Goal: Information Seeking & Learning: Learn about a topic

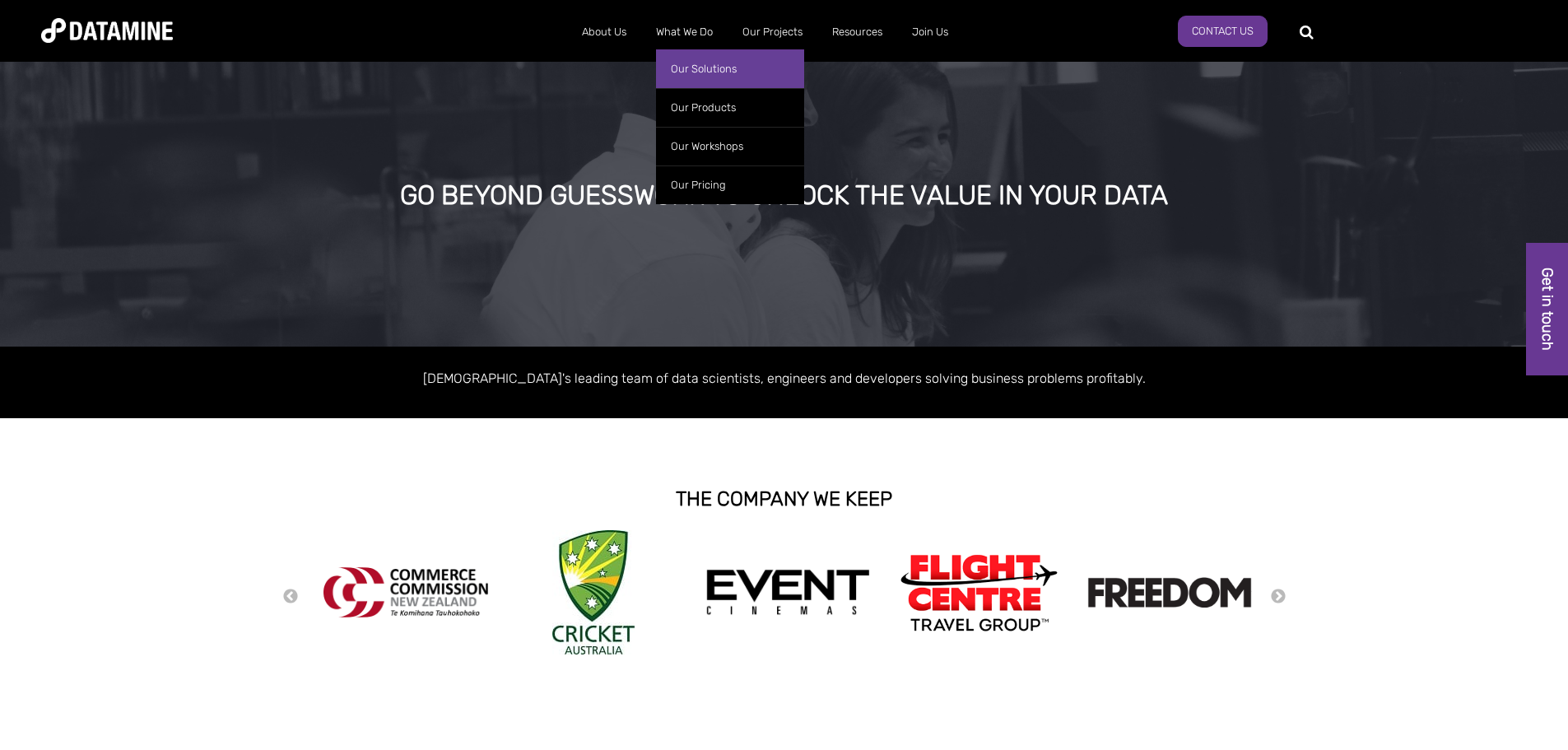
click at [702, 73] on link "Our Solutions" at bounding box center [730, 68] width 148 height 38
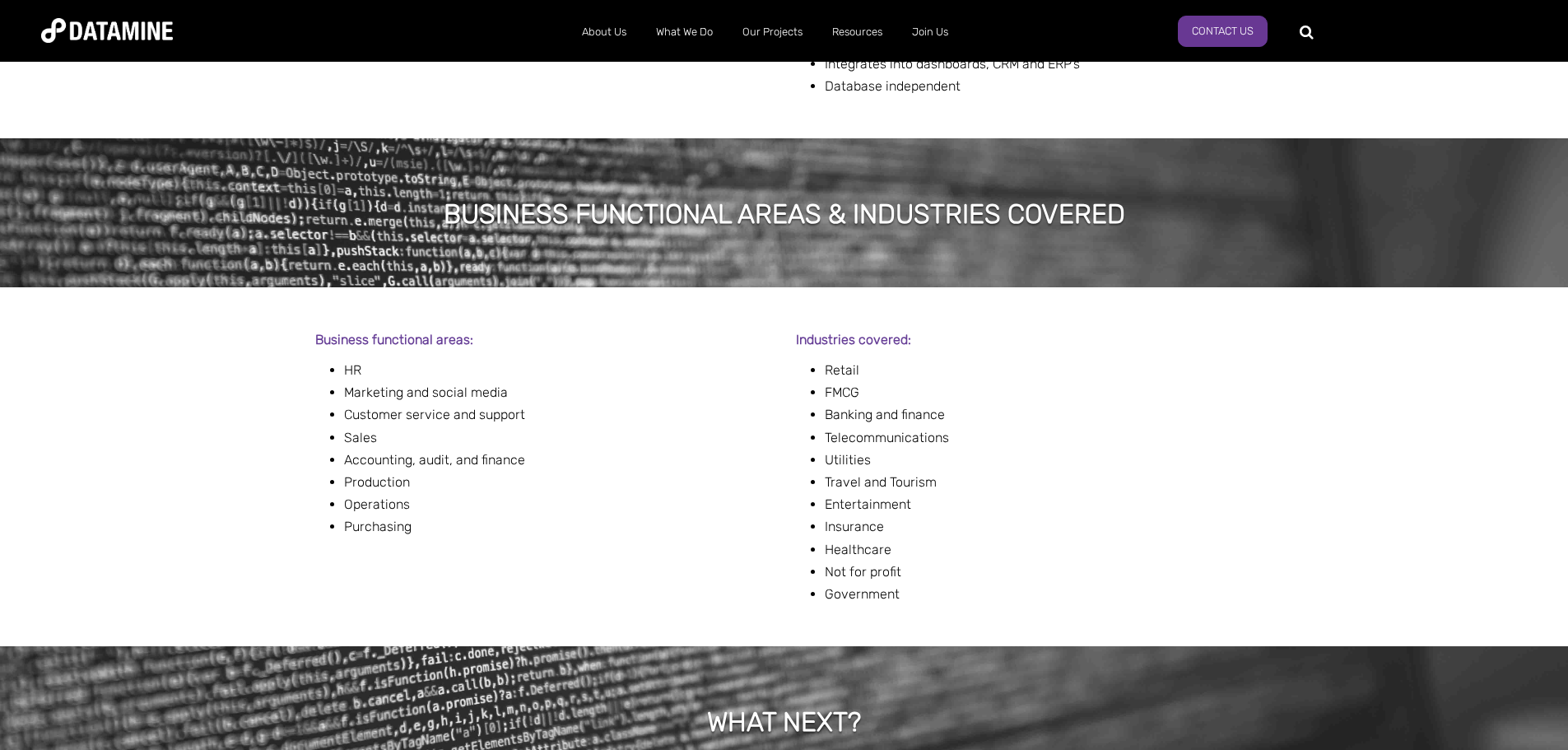
scroll to position [823, 0]
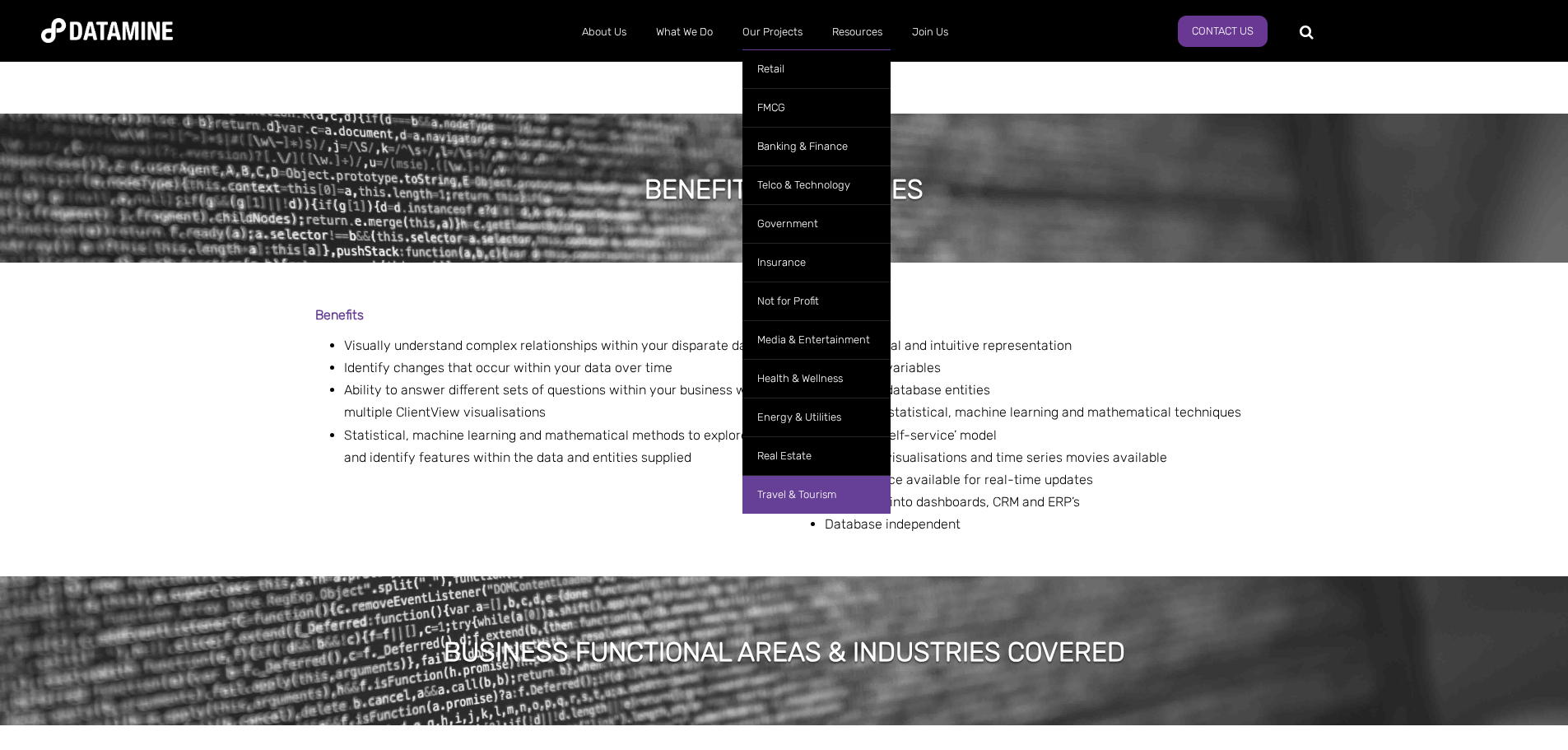
click at [796, 511] on link "Travel & Tourism" at bounding box center [816, 494] width 148 height 38
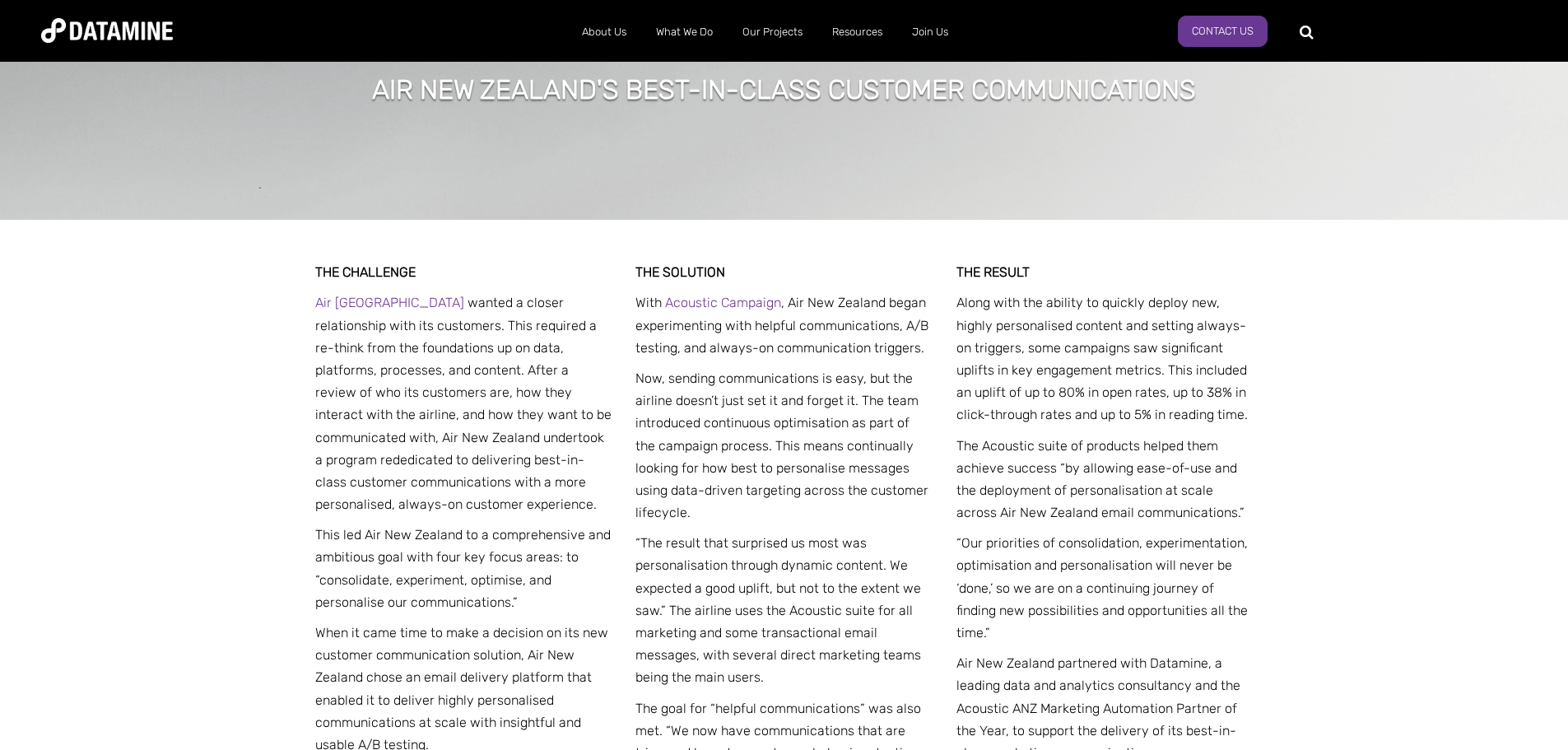
scroll to position [576, 0]
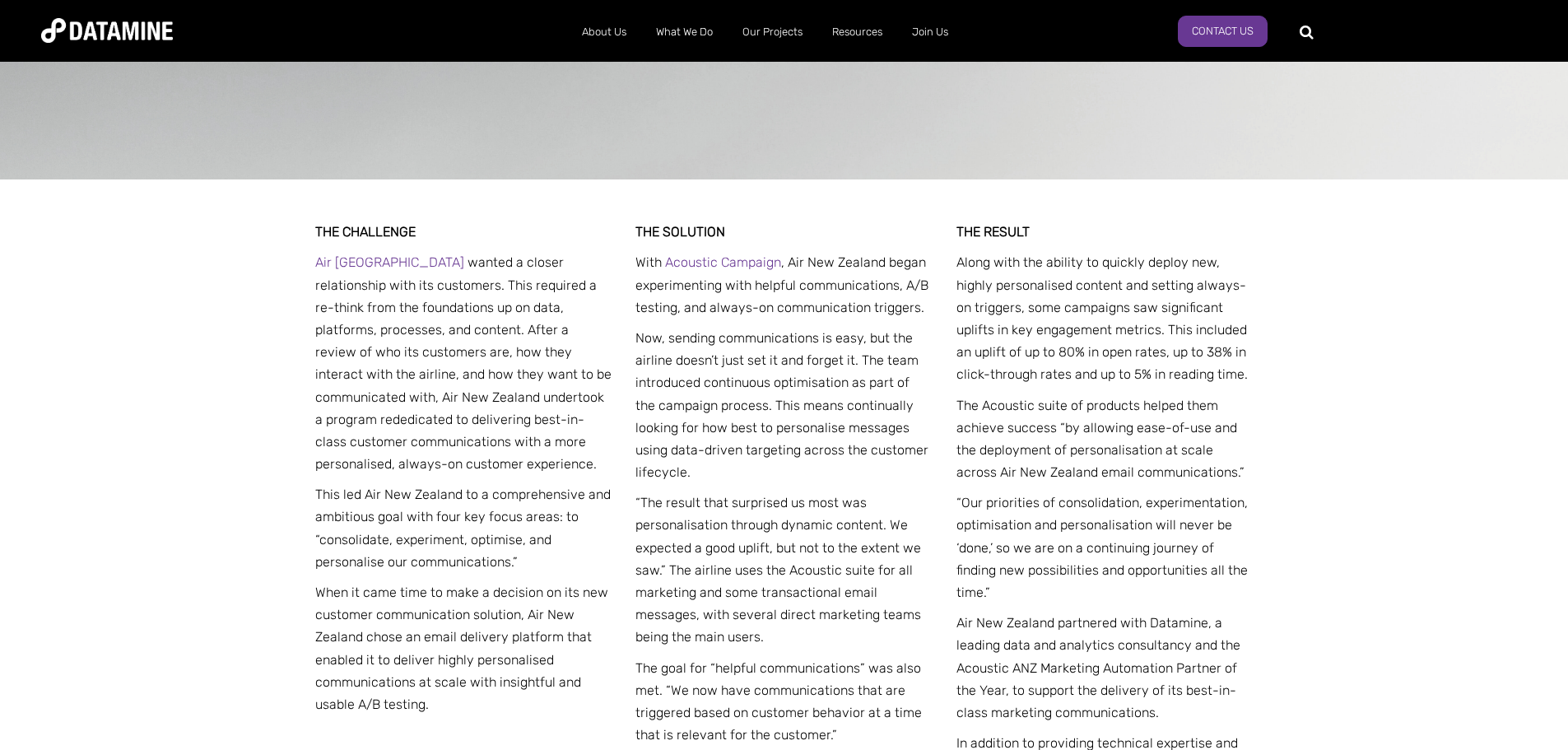
click at [145, 36] on img at bounding box center [107, 31] width 131 height 25
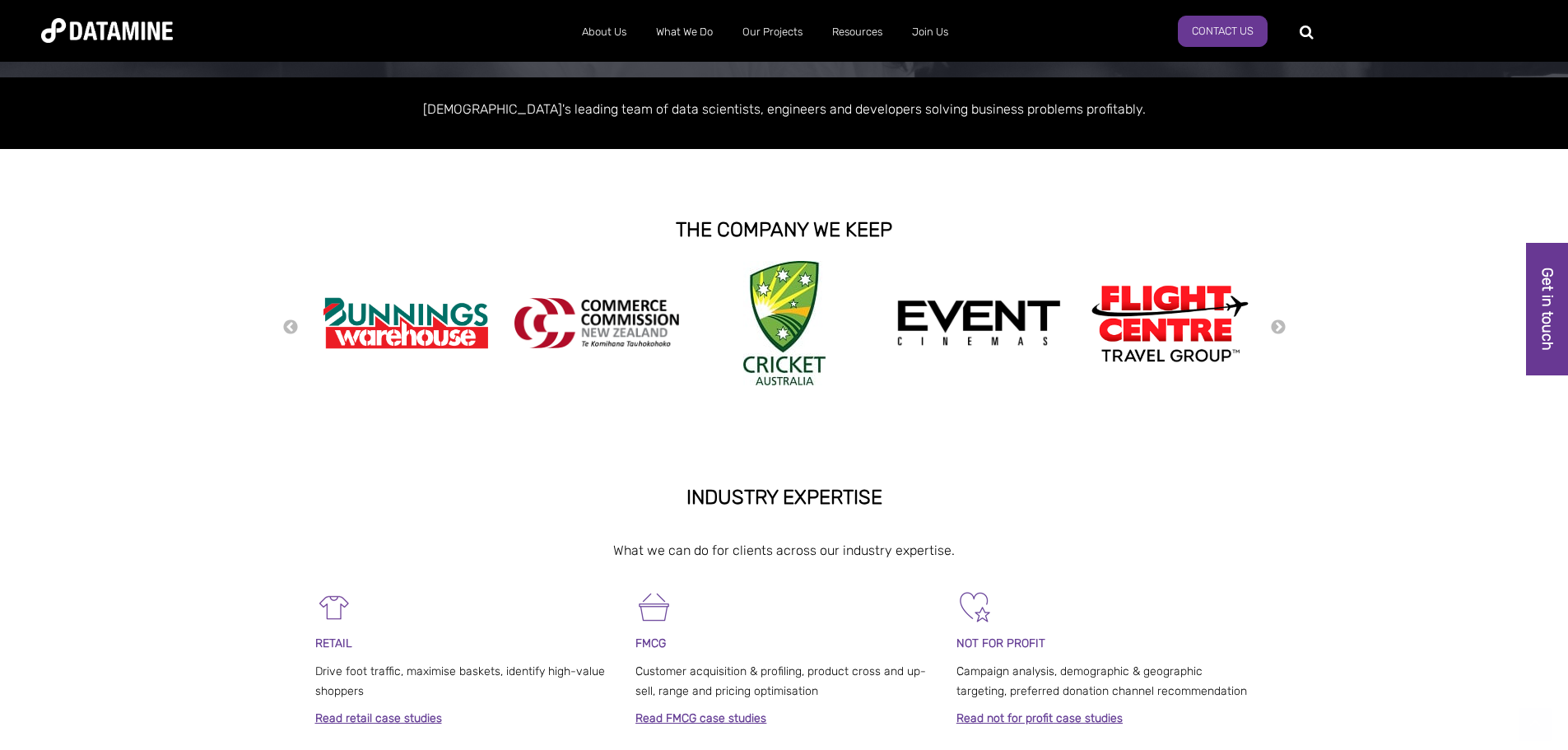
scroll to position [330, 0]
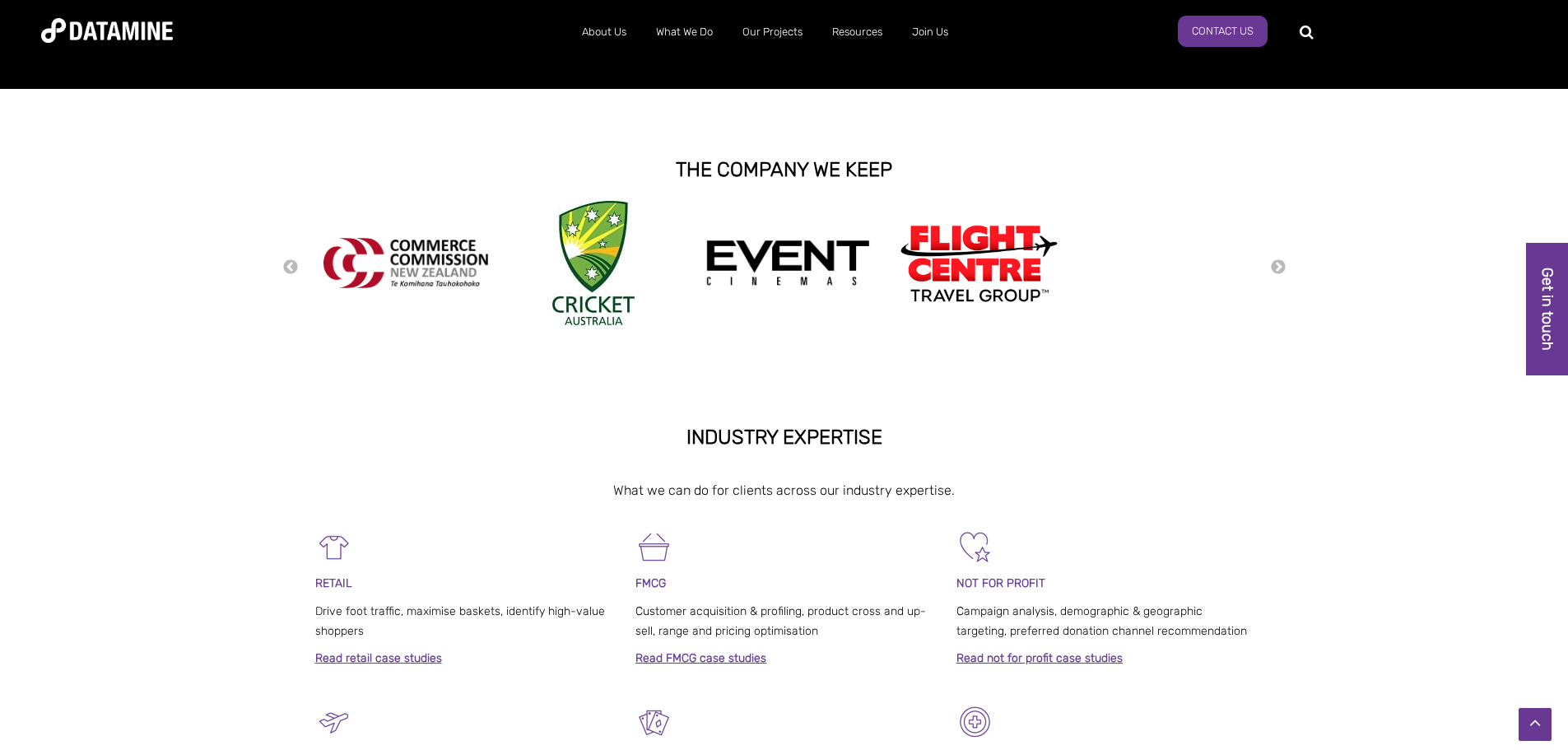
click at [388, 658] on link "Read retail case studies" at bounding box center [379, 658] width 127 height 14
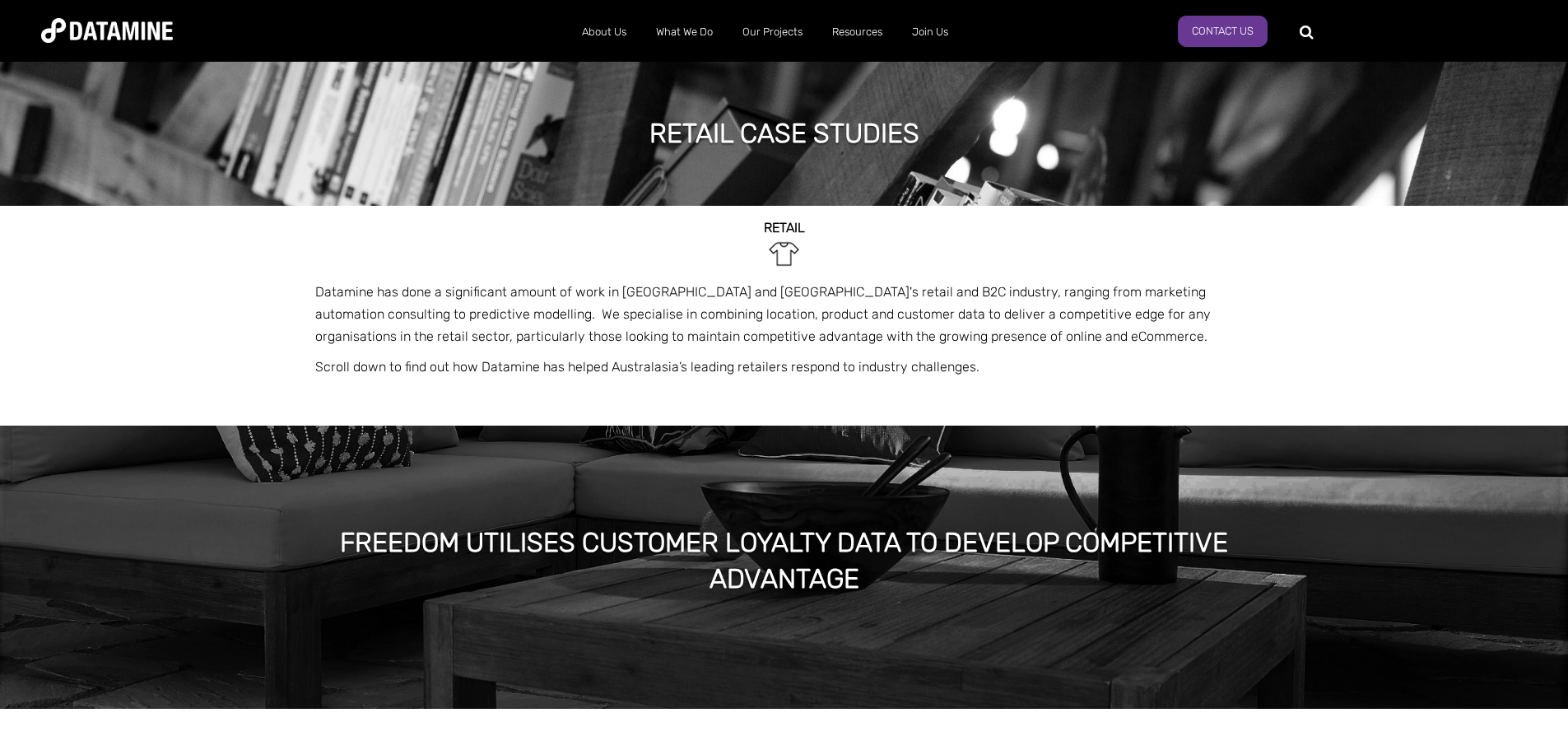
click at [443, 335] on span "Datamine has done a significant amount of work in New Zealand and Australia's r…" at bounding box center [763, 314] width 896 height 60
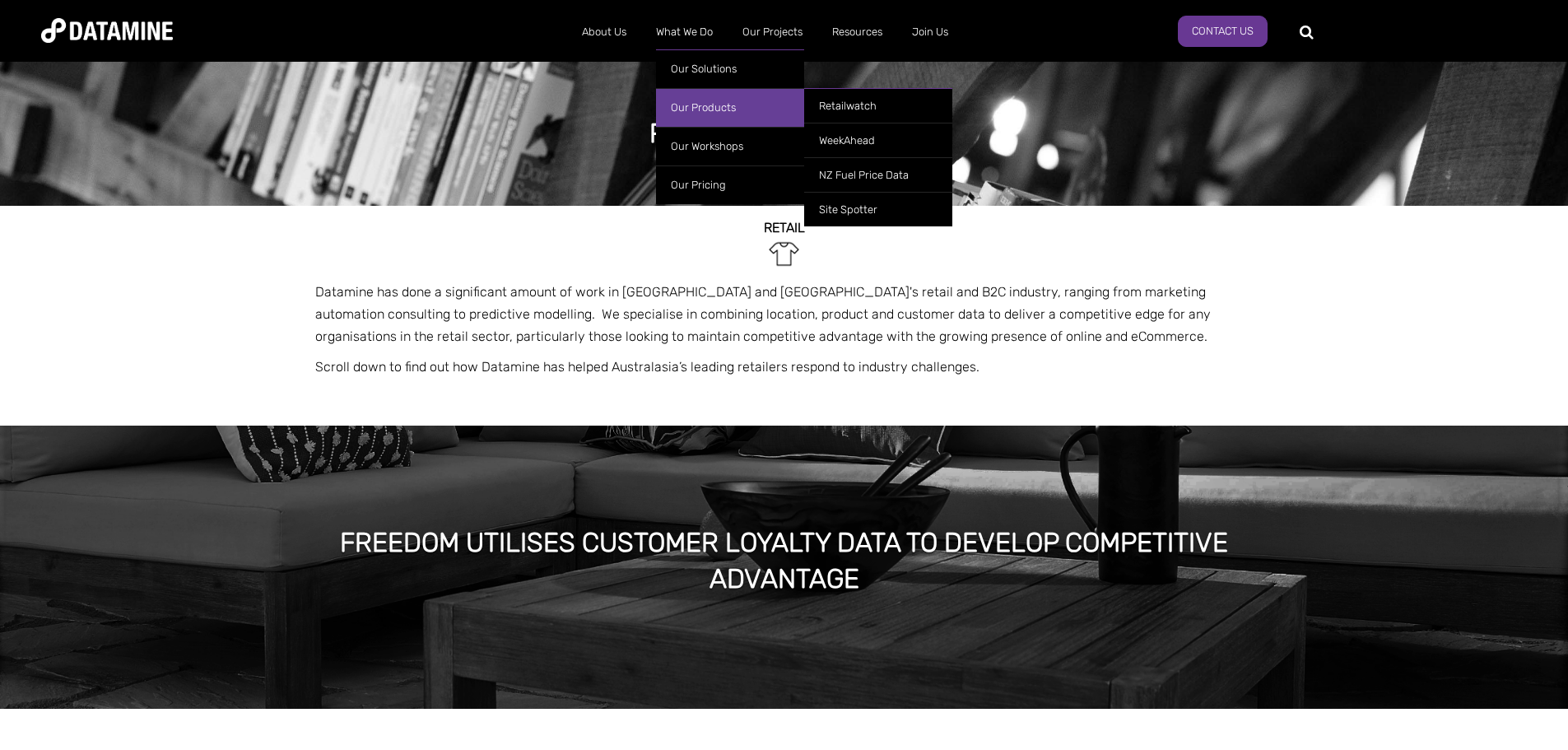
click at [685, 102] on link "Our Products" at bounding box center [730, 107] width 148 height 38
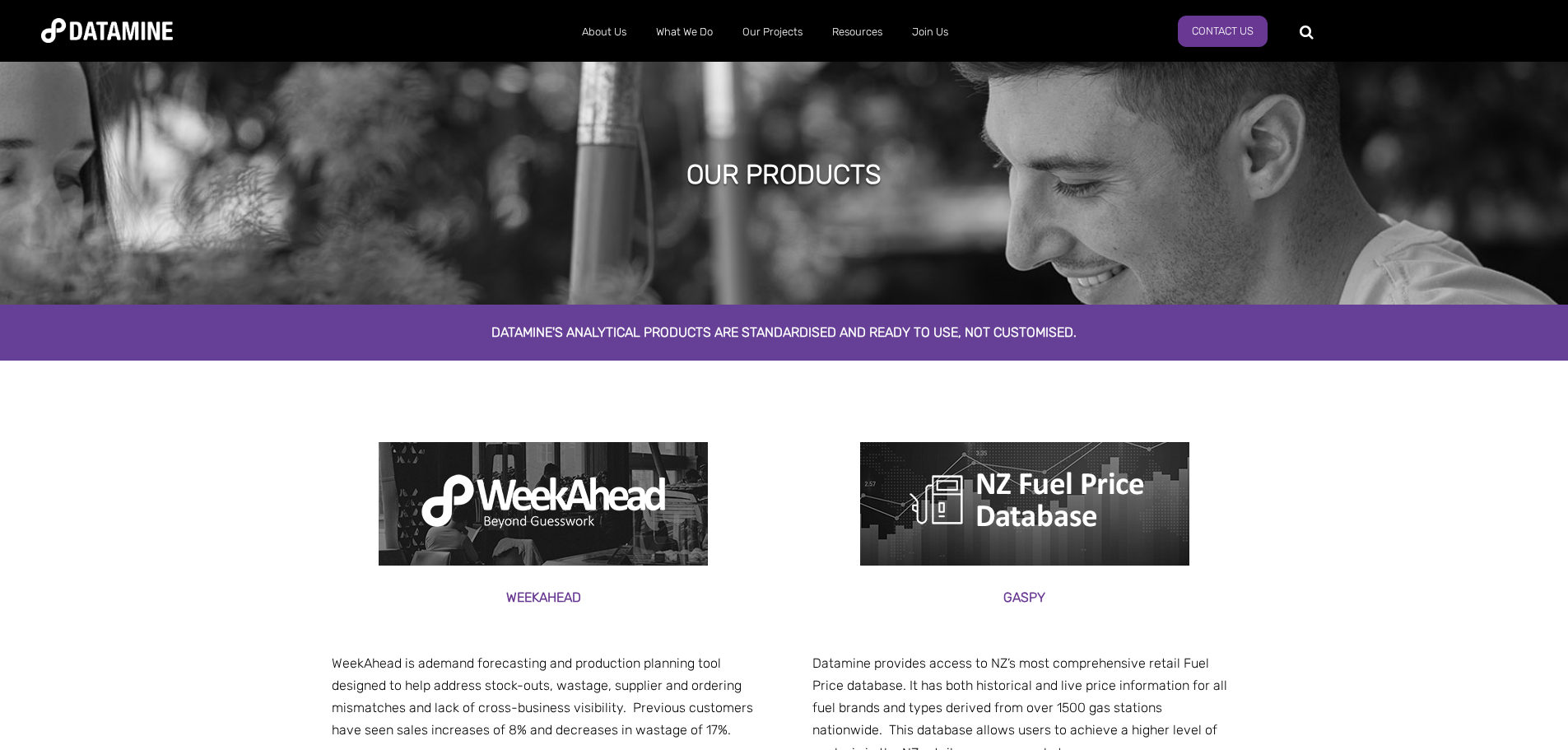
click at [988, 479] on img at bounding box center [1025, 504] width 330 height 123
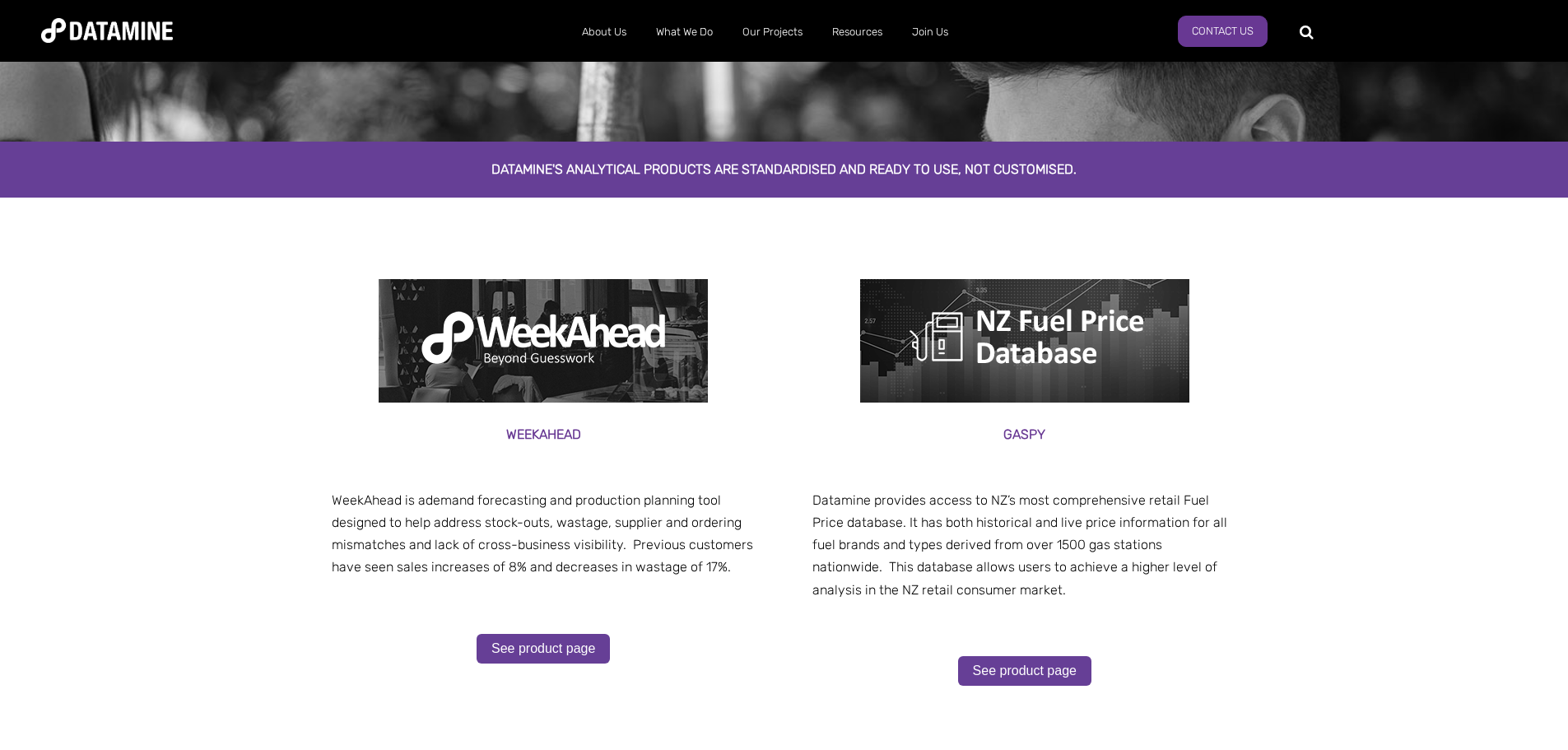
scroll to position [165, 0]
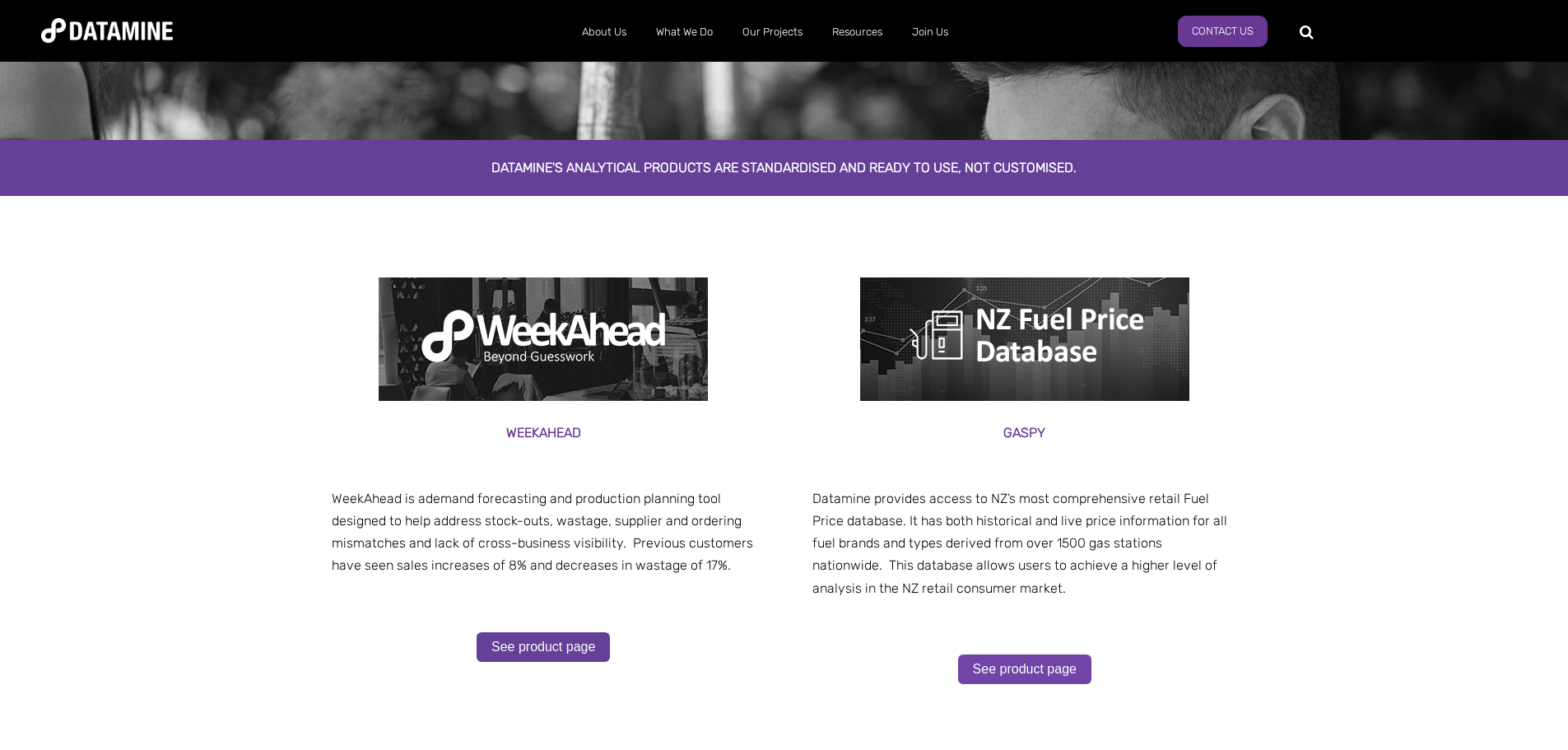
click at [1034, 666] on link "See product page" at bounding box center [1025, 669] width 133 height 30
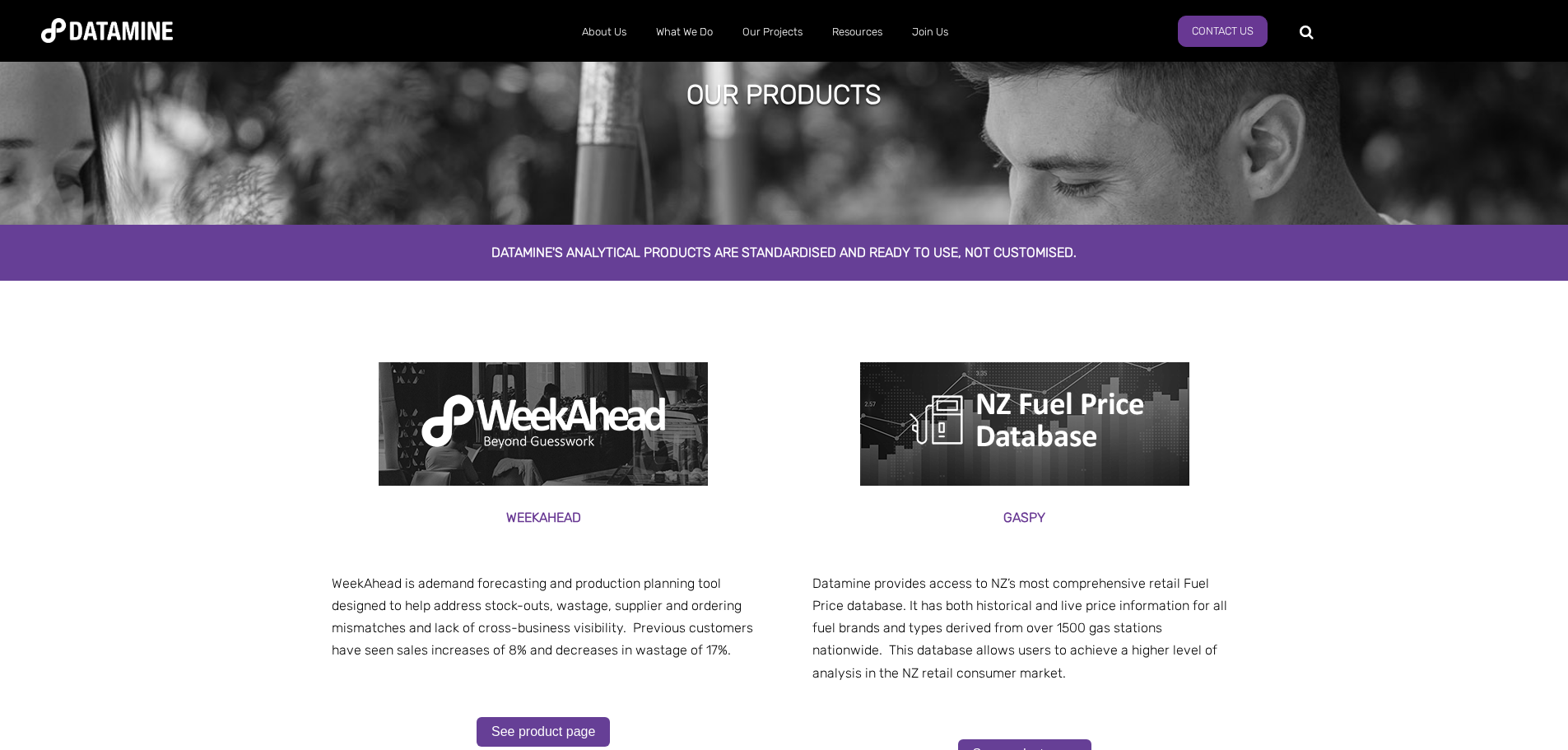
scroll to position [0, 0]
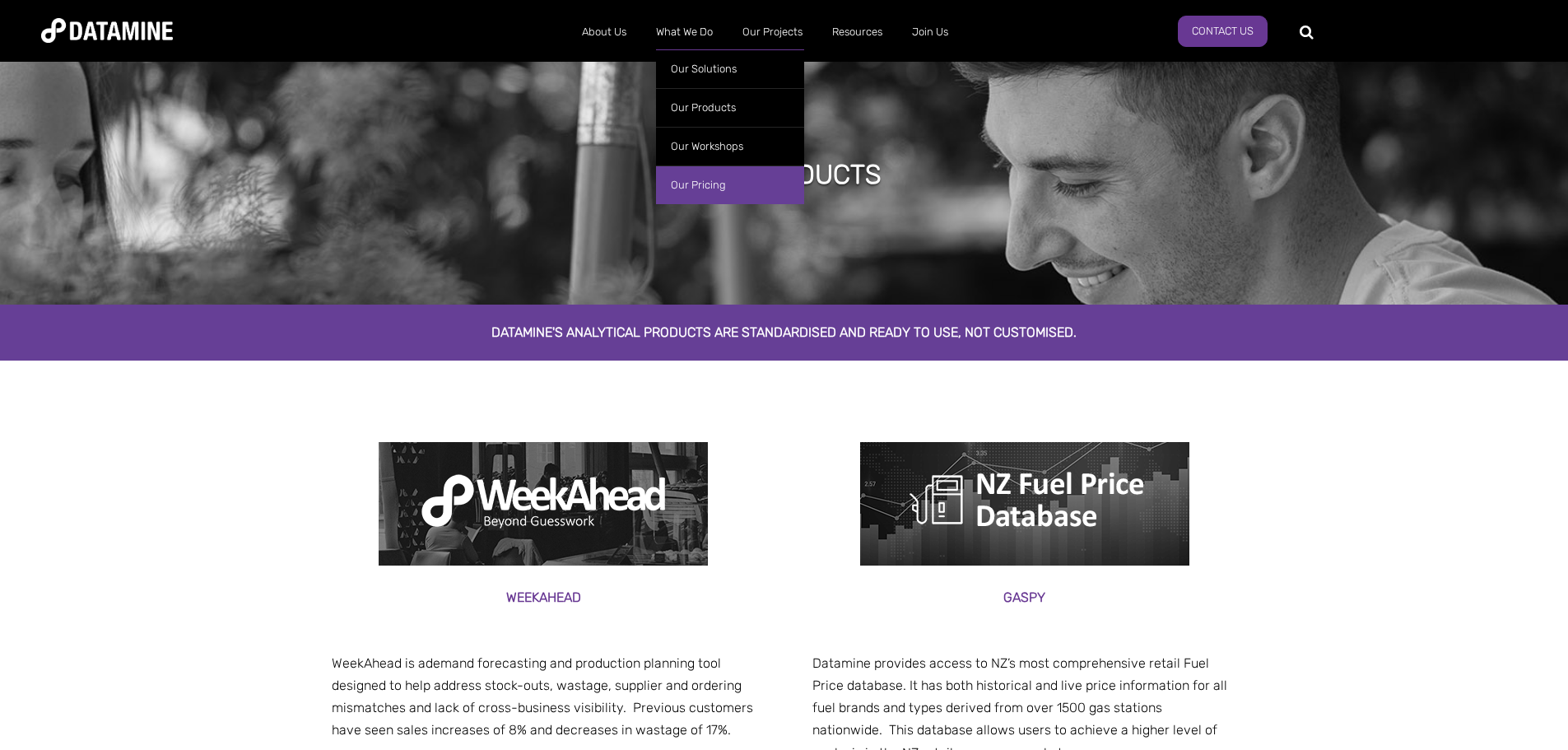
click at [727, 183] on link "Our Pricing" at bounding box center [730, 185] width 148 height 38
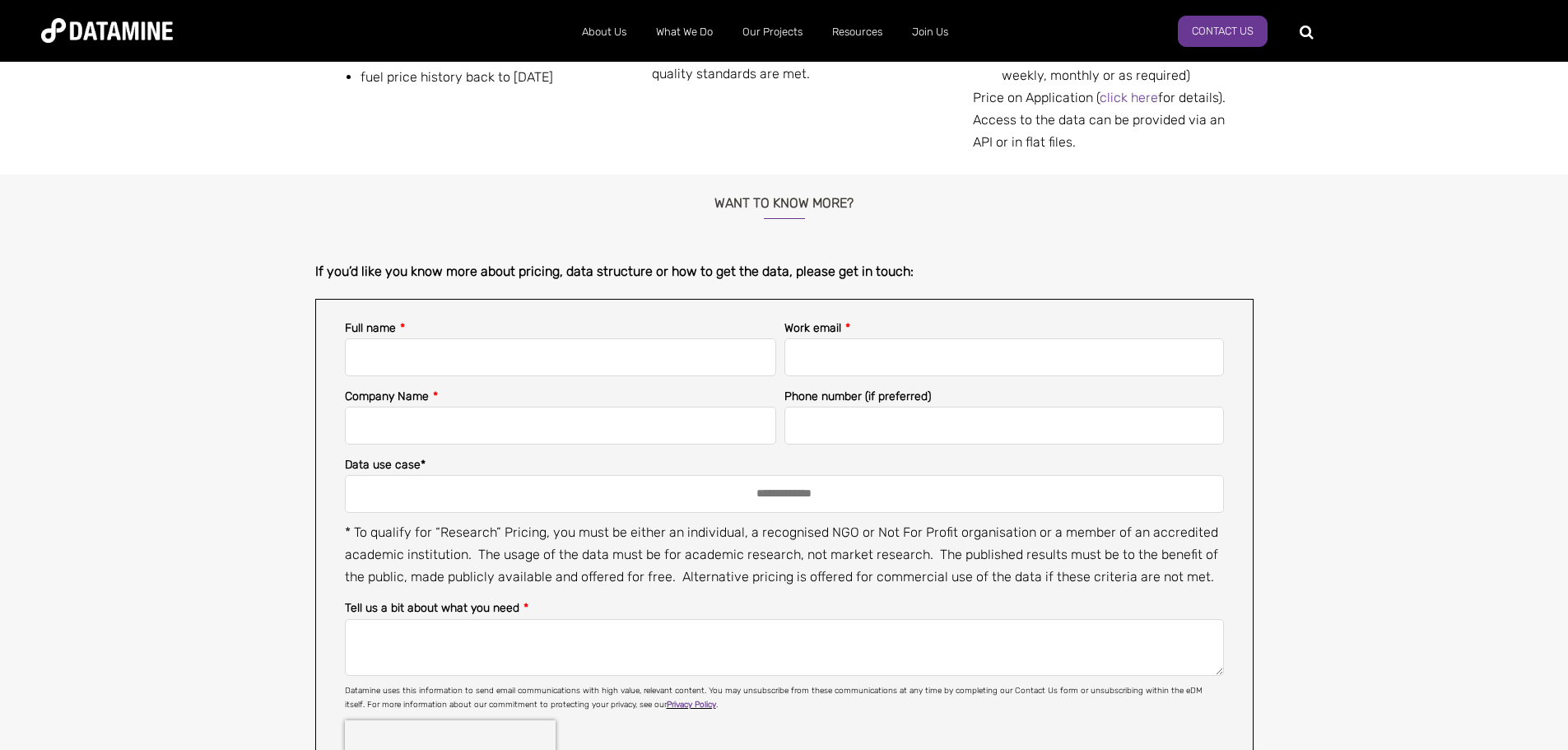
scroll to position [906, 0]
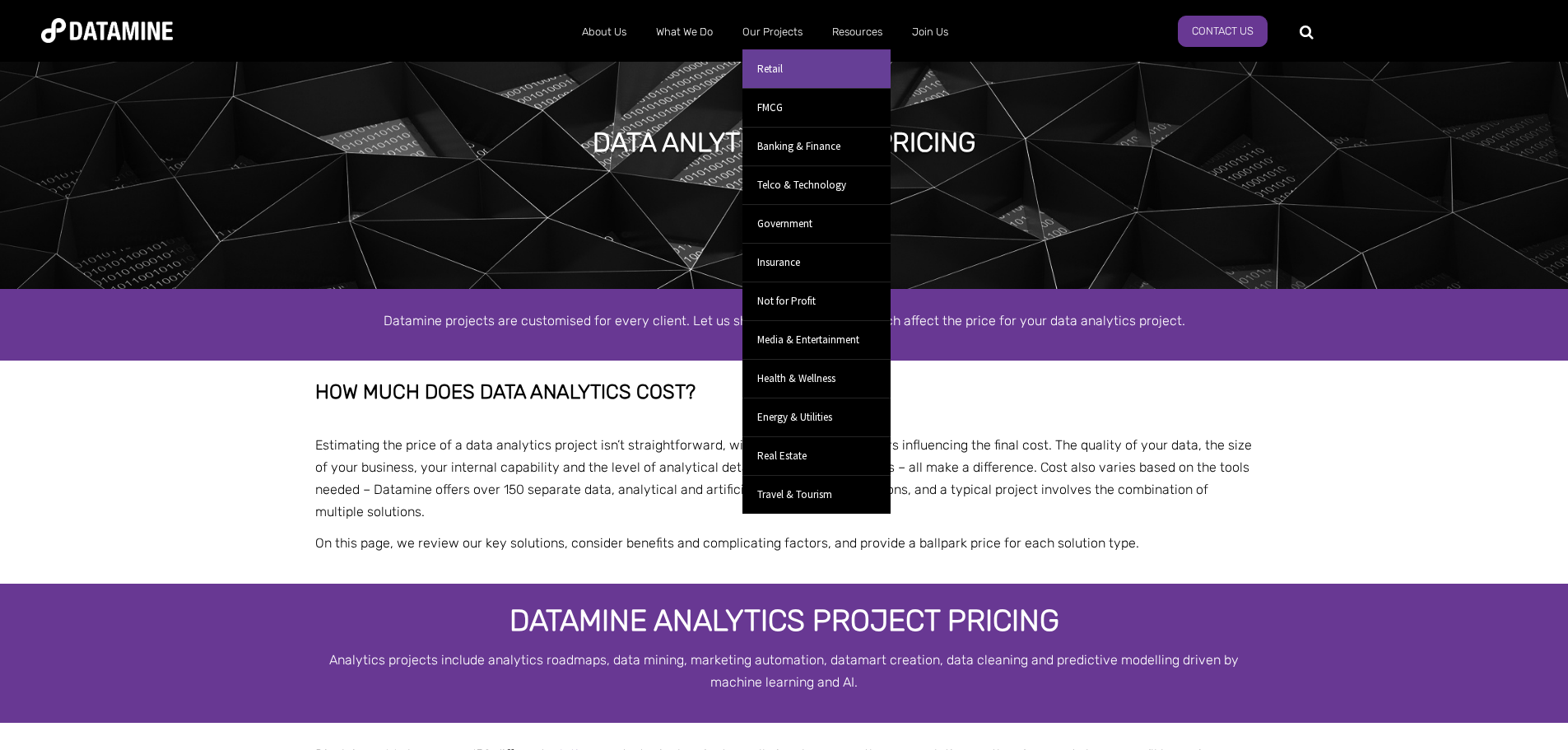
click at [801, 74] on link "Retail" at bounding box center [816, 68] width 148 height 38
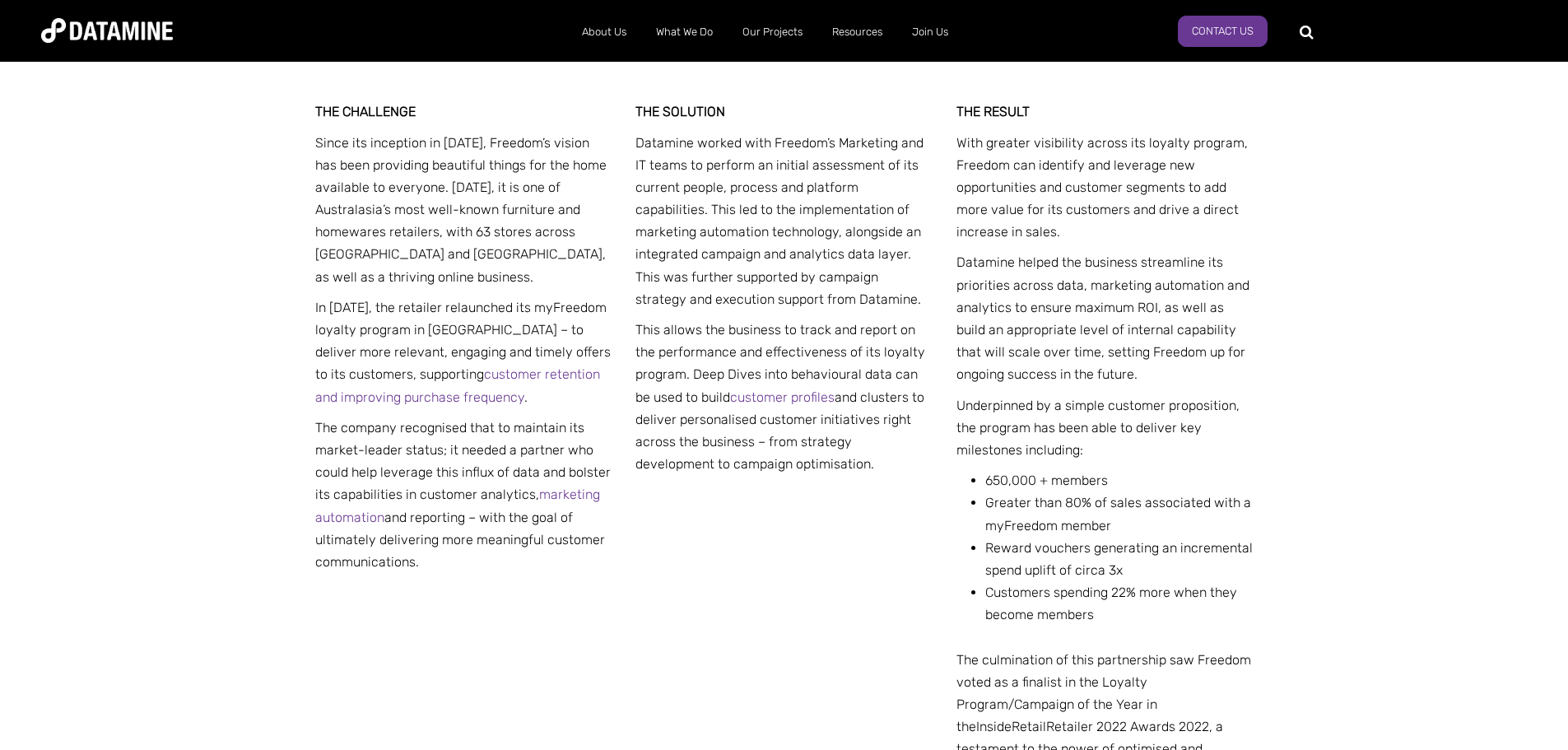
scroll to position [247, 0]
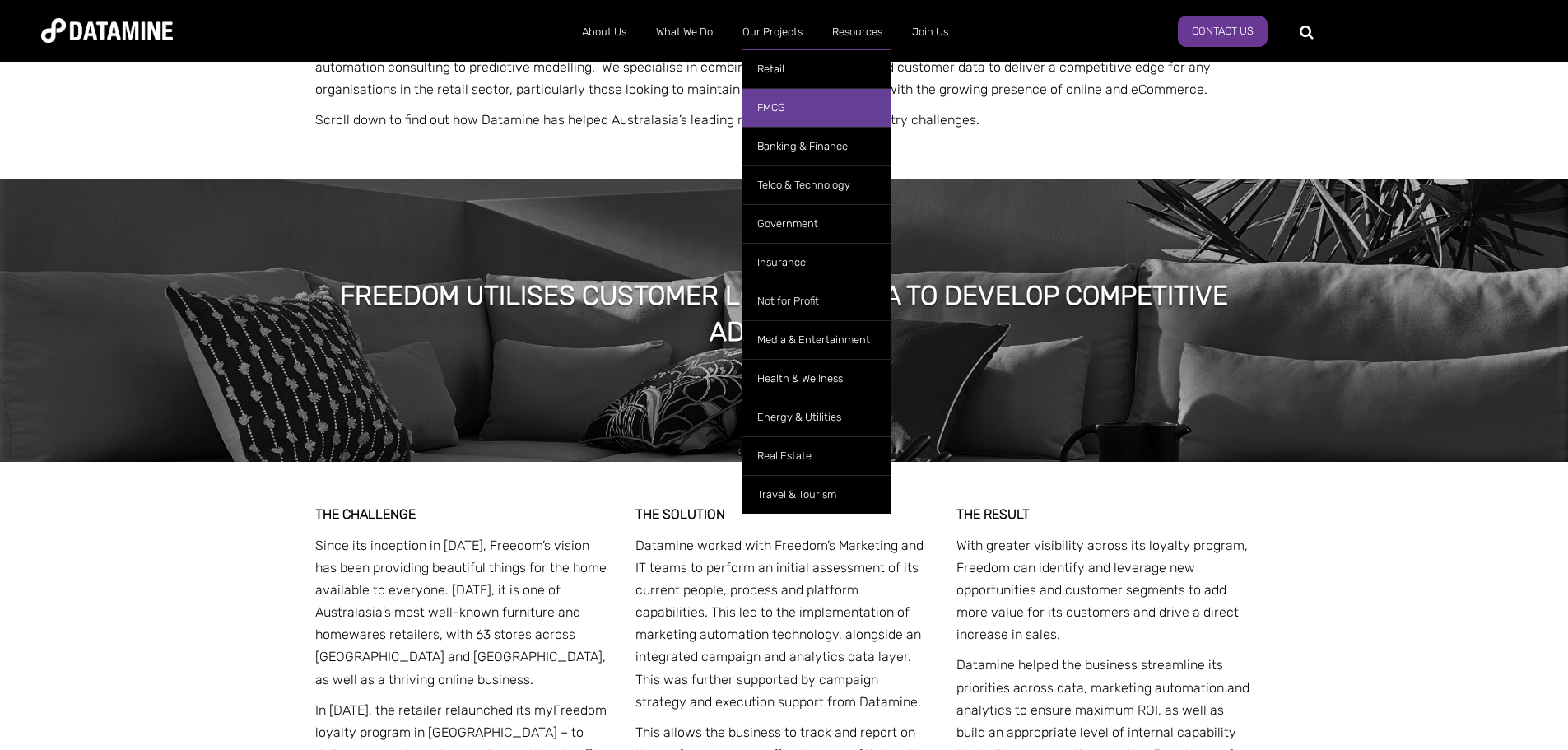
click at [798, 102] on link "FMCG" at bounding box center [816, 107] width 148 height 38
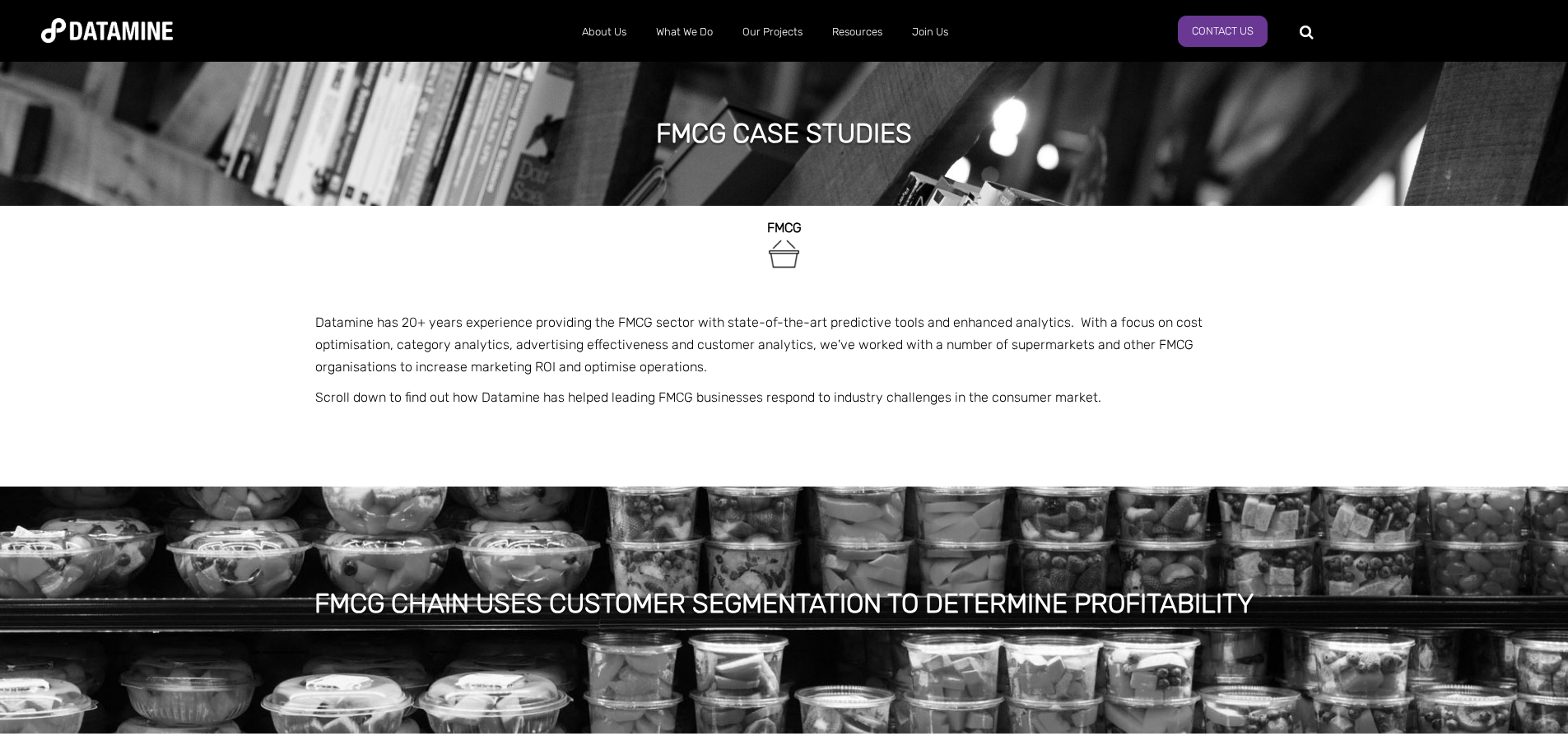
scroll to position [576, 0]
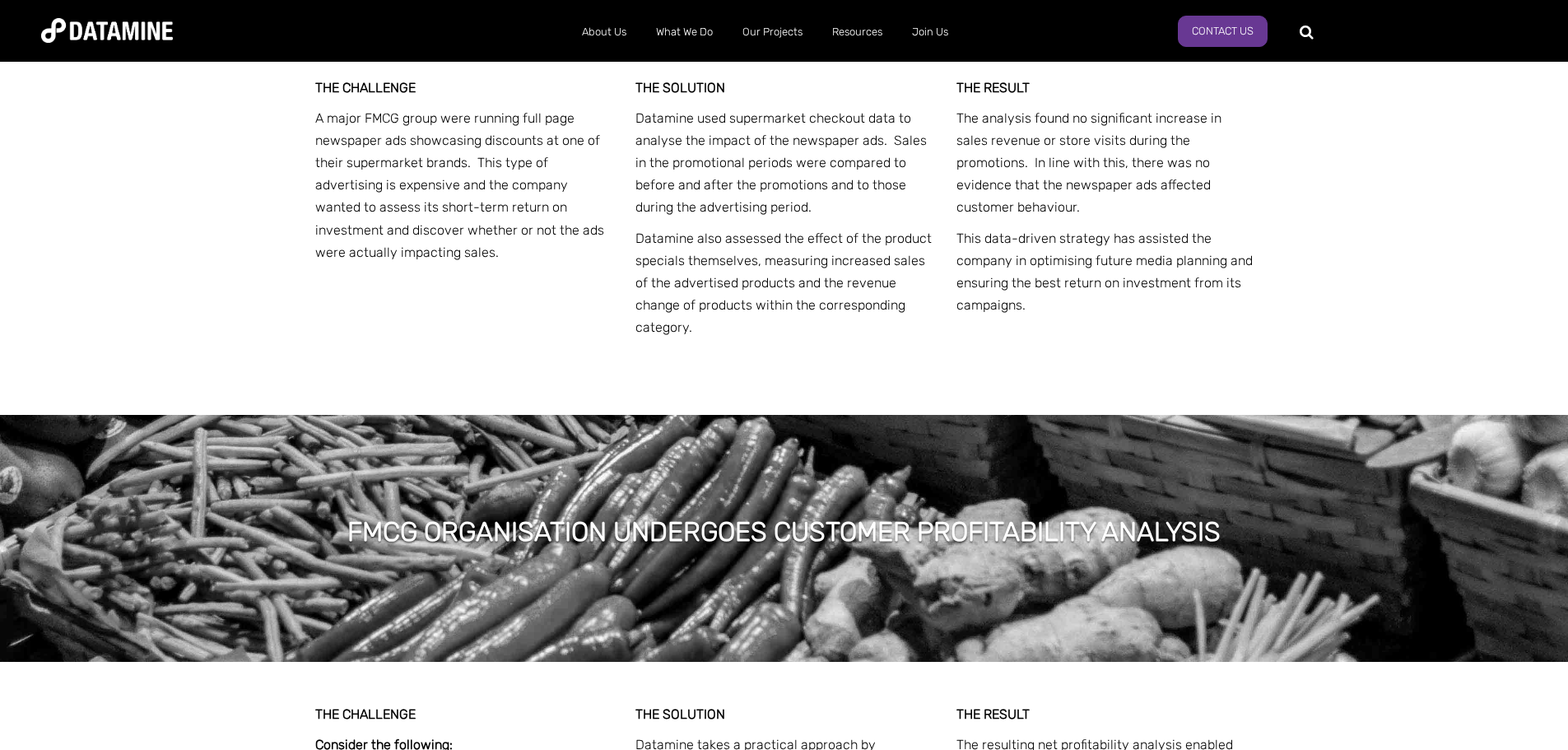
drag, startPoint x: 787, startPoint y: 288, endPoint x: 787, endPoint y: 297, distance: 9.0
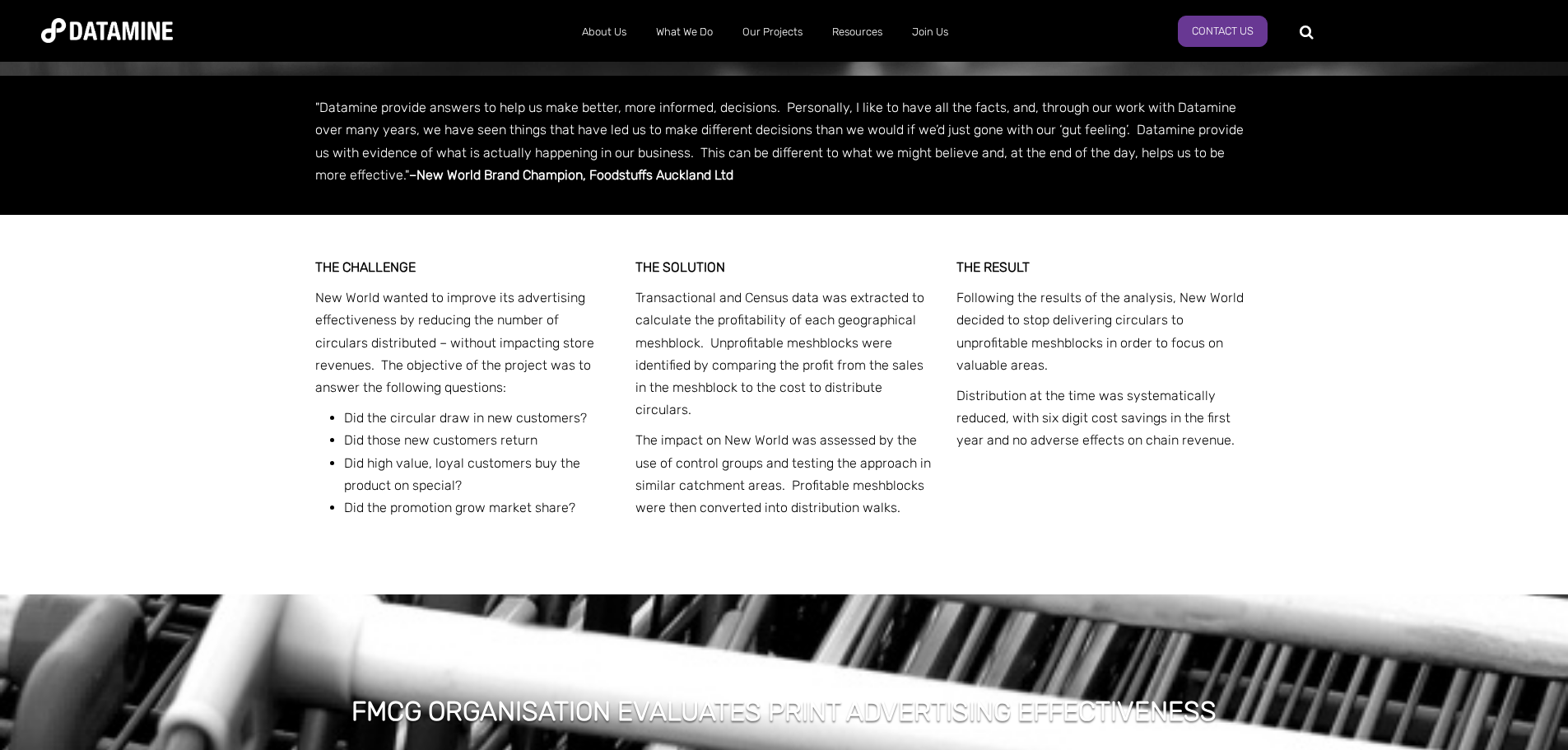
scroll to position [1152, 0]
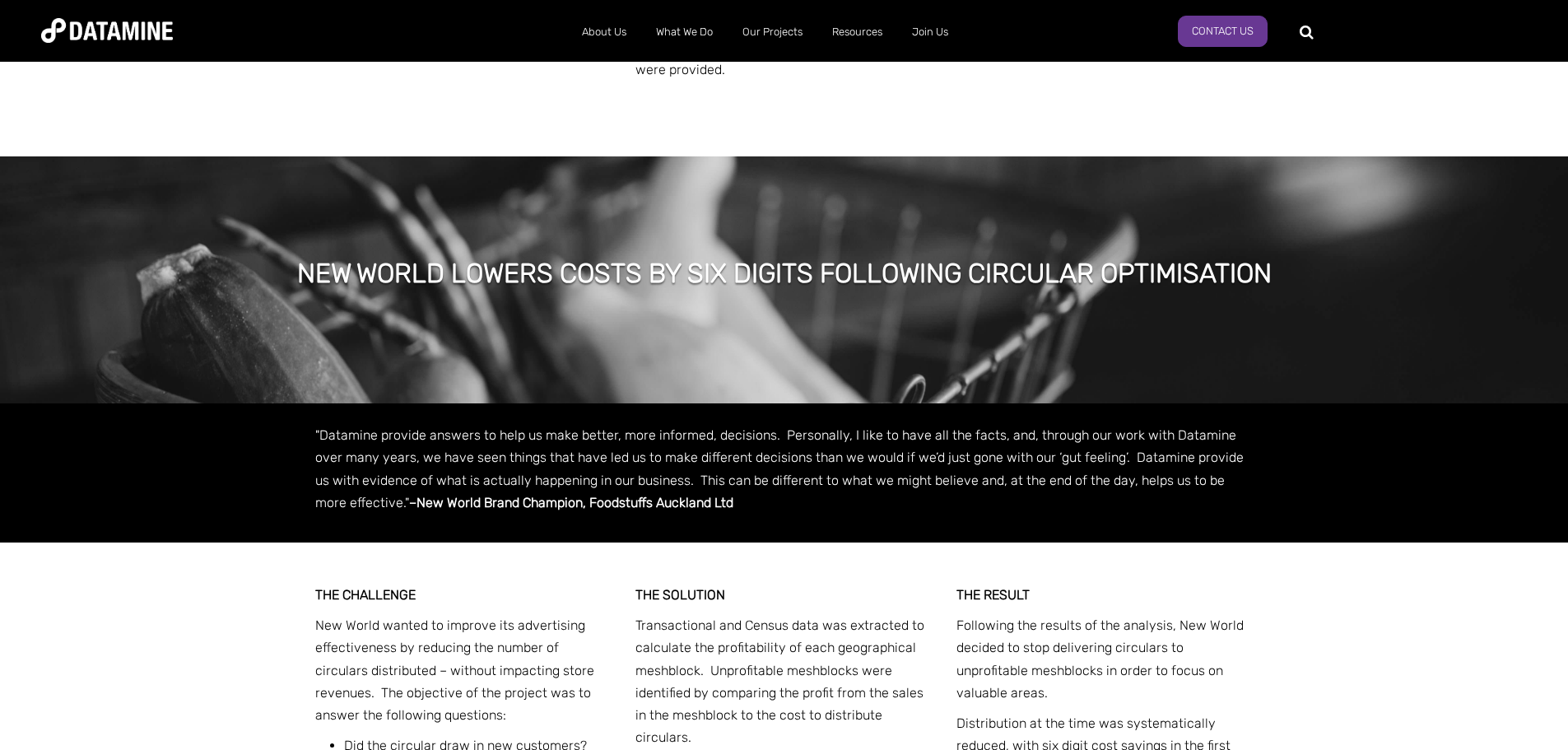
drag, startPoint x: 619, startPoint y: 593, endPoint x: 604, endPoint y: 619, distance: 30.0
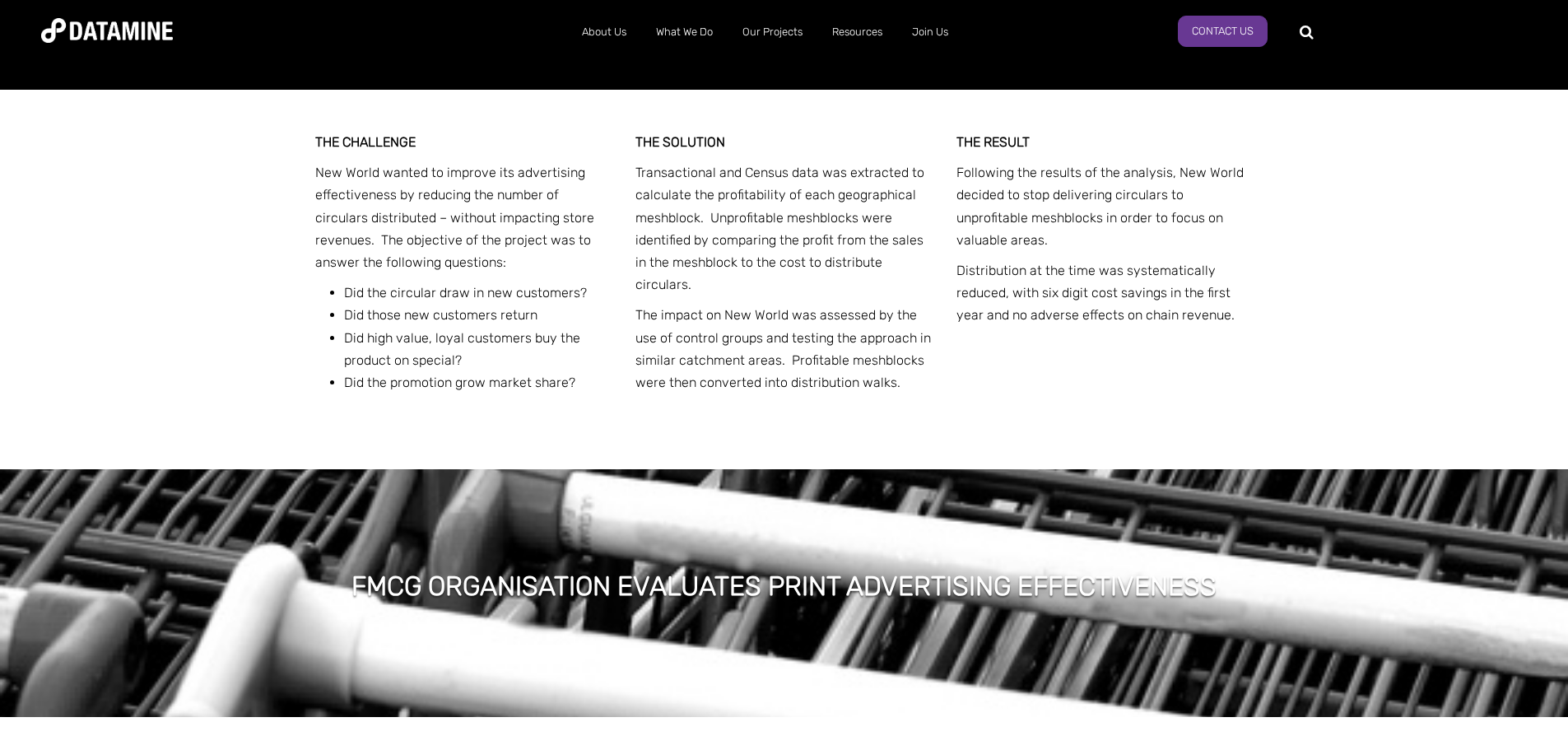
scroll to position [1728, 0]
